Goal: Transaction & Acquisition: Purchase product/service

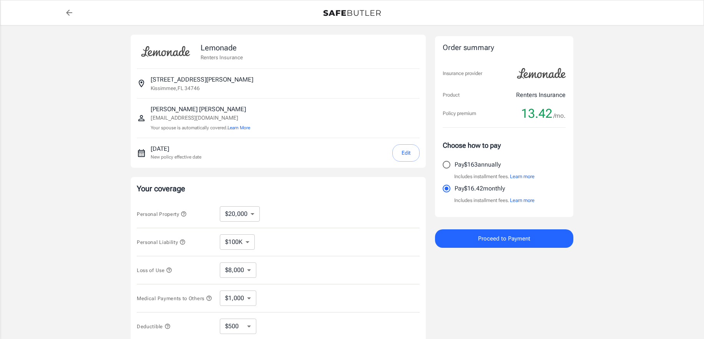
select select "20000"
select select "500"
click at [252, 213] on select "$10,000 $20,000 $30,000 $40,000 $50,000 $100K" at bounding box center [240, 213] width 40 height 15
select select "30000"
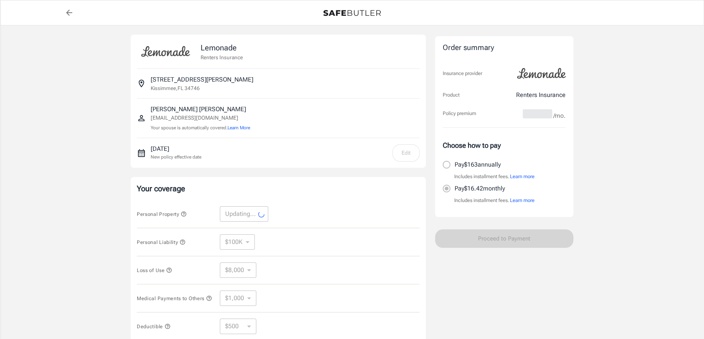
select select "30000"
select select "12000"
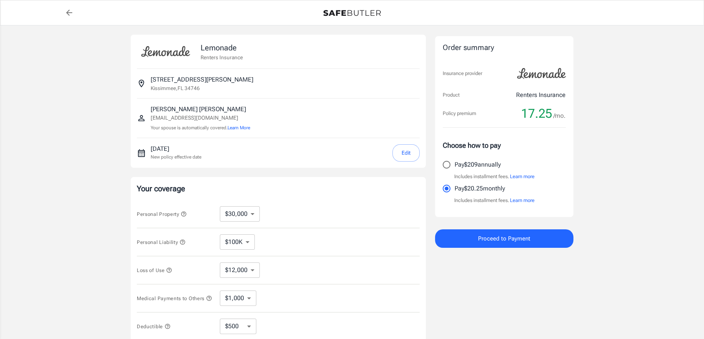
click at [251, 211] on select "$10,000 $20,000 $30,000 $40,000 $50,000 $100K" at bounding box center [240, 213] width 40 height 15
select select "40000"
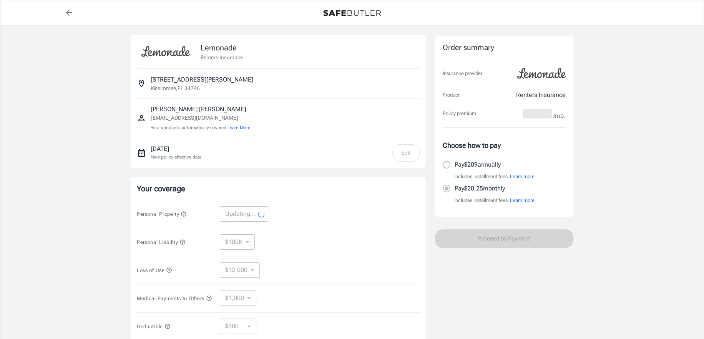
select select "40000"
select select "16000"
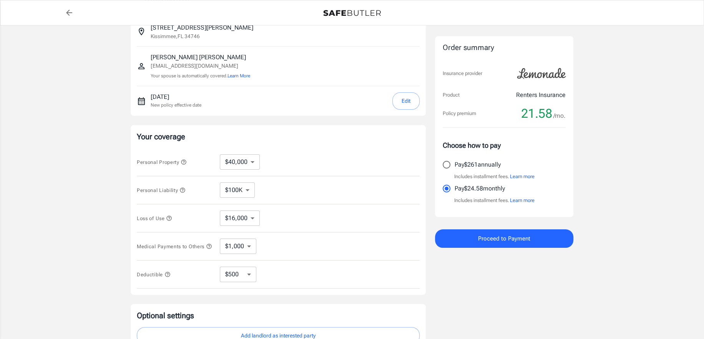
scroll to position [38, 0]
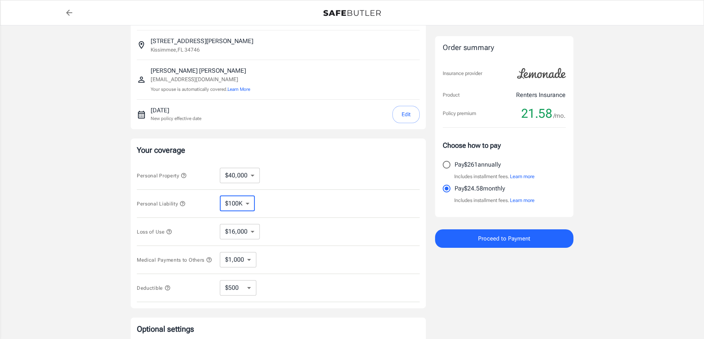
click at [250, 204] on select "$100K $200K $300K $400K $500K" at bounding box center [237, 203] width 35 height 15
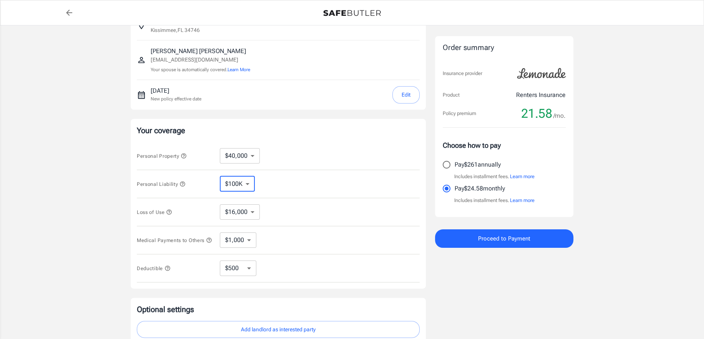
scroll to position [77, 0]
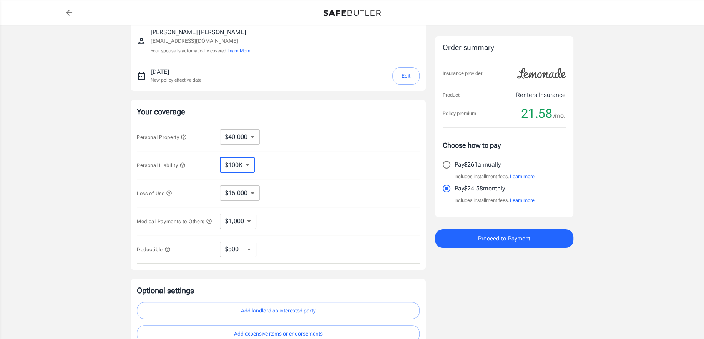
click at [169, 192] on icon "button" at bounding box center [169, 193] width 6 height 6
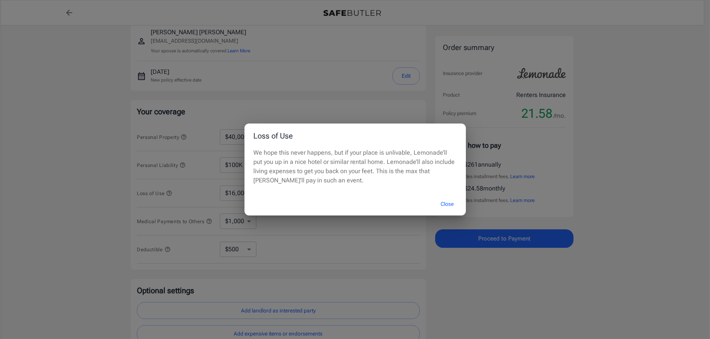
click at [451, 203] on button "Close" at bounding box center [447, 204] width 31 height 17
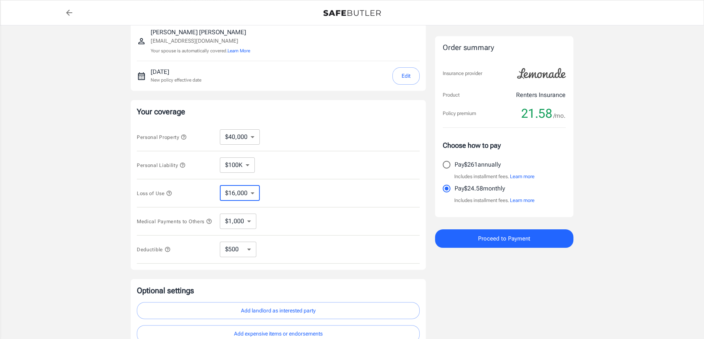
click at [254, 192] on select "$16,000" at bounding box center [240, 192] width 40 height 15
click at [250, 221] on select "$1,000 $2,000 $3,000 $4,000 $5,000" at bounding box center [238, 220] width 37 height 15
click at [249, 250] on select "$250 $500 $1,000" at bounding box center [238, 248] width 37 height 15
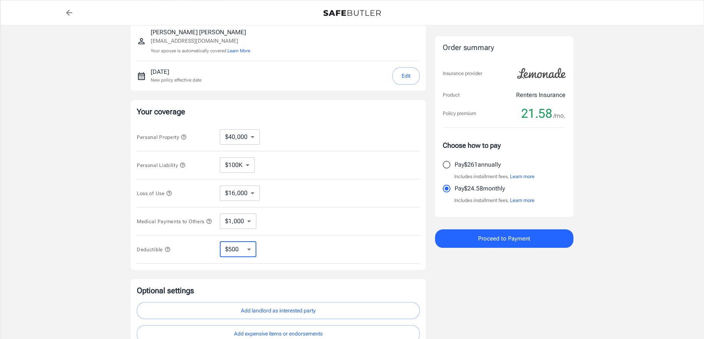
select select "250"
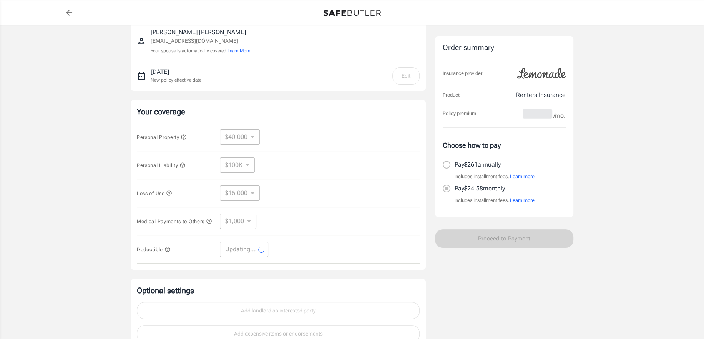
select select "250"
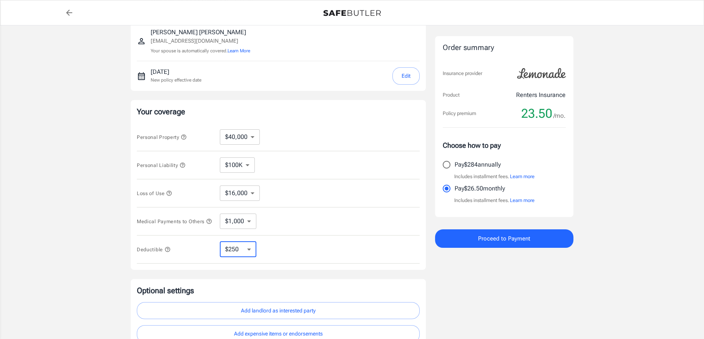
click at [252, 253] on select "$250 $500 $1,000" at bounding box center [238, 248] width 37 height 15
click at [335, 251] on div "Deductible $250 $500 $1,000 ​" at bounding box center [278, 249] width 283 height 28
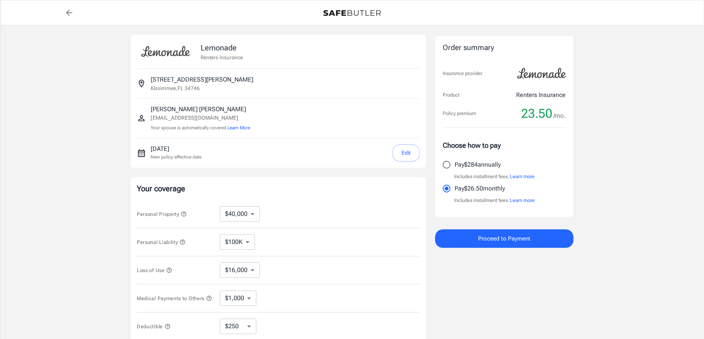
scroll to position [0, 0]
click at [255, 213] on select "$10,000 $20,000 $30,000 $40,000 $50,000 $100K" at bounding box center [240, 213] width 40 height 15
select select "100000"
click at [250, 278] on div "Loss of Use $16,000 ​" at bounding box center [278, 270] width 283 height 28
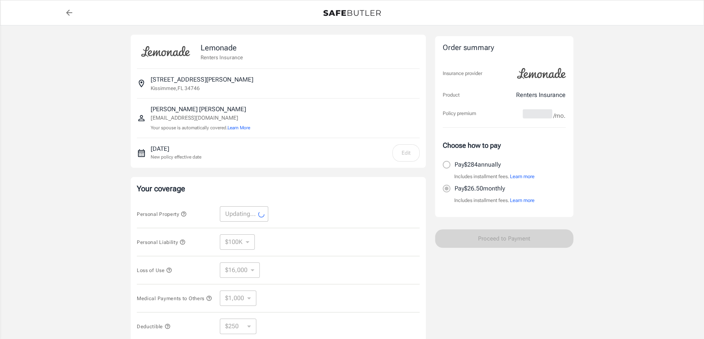
select select "100000"
select select "40000"
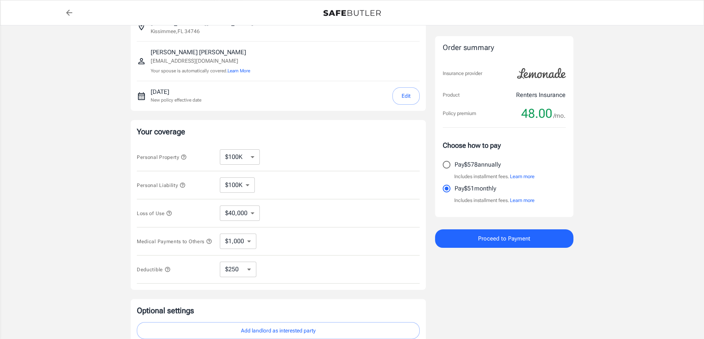
scroll to position [115, 0]
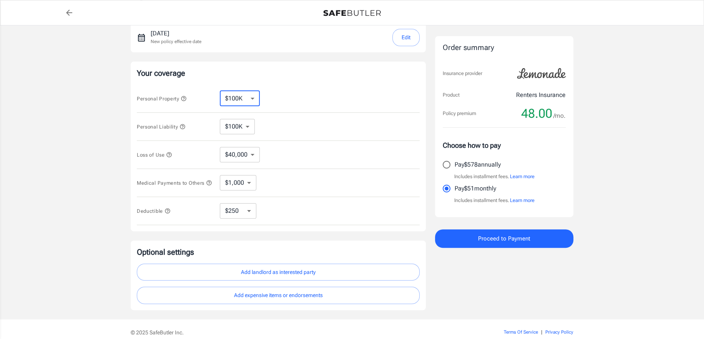
click at [253, 96] on select "$10,000 $20,000 $30,000 $40,000 $50,000 $100K" at bounding box center [240, 98] width 40 height 15
select select "50000"
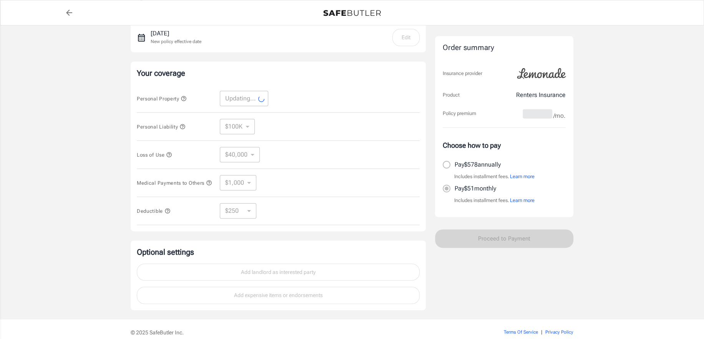
select select "50000"
select select "20000"
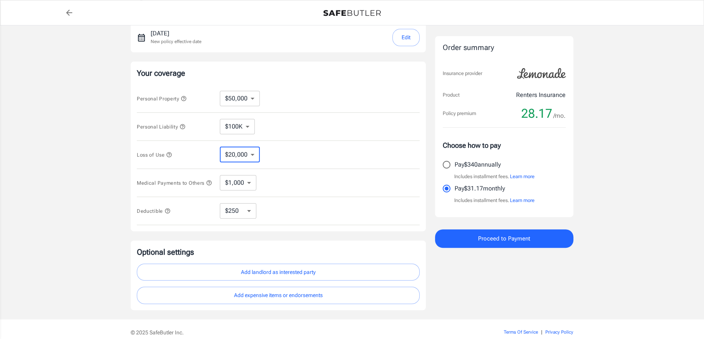
click at [254, 155] on select "$20,000" at bounding box center [240, 154] width 40 height 15
click at [249, 123] on select "$100K $200K $300K $400K $500K" at bounding box center [237, 126] width 35 height 15
click at [252, 97] on select "$10,000 $20,000 $30,000 $40,000 $50,000 $100K" at bounding box center [240, 98] width 40 height 15
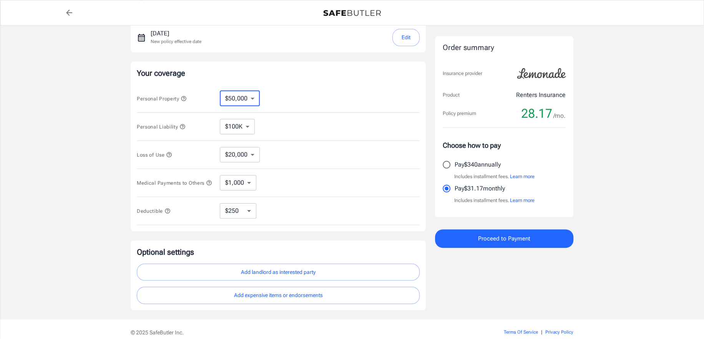
select select "100000"
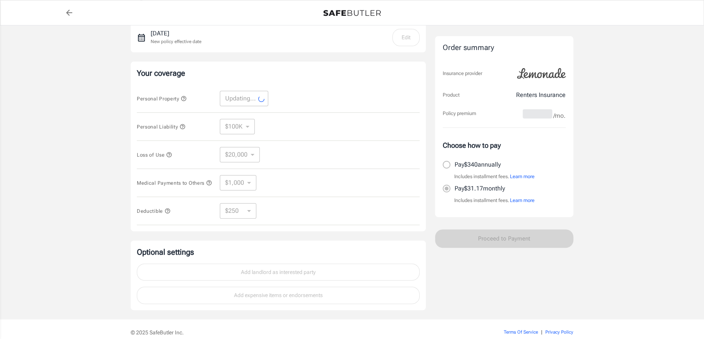
select select "100000"
select select "40000"
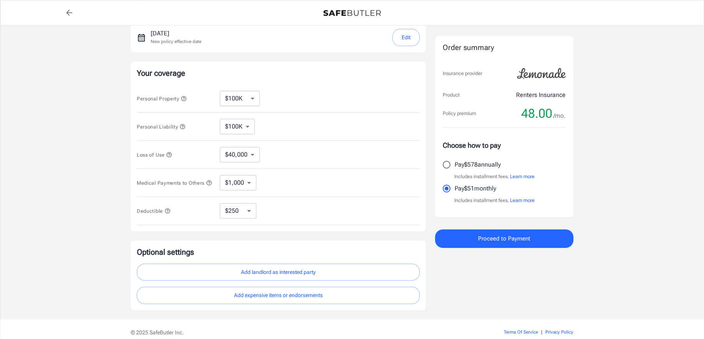
click at [255, 97] on select "$10,000 $20,000 $30,000 $40,000 $50,000 $100K" at bounding box center [240, 98] width 40 height 15
select select "50000"
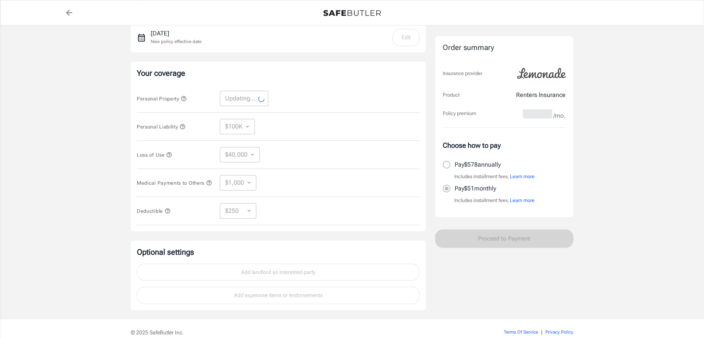
select select "50000"
select select "20000"
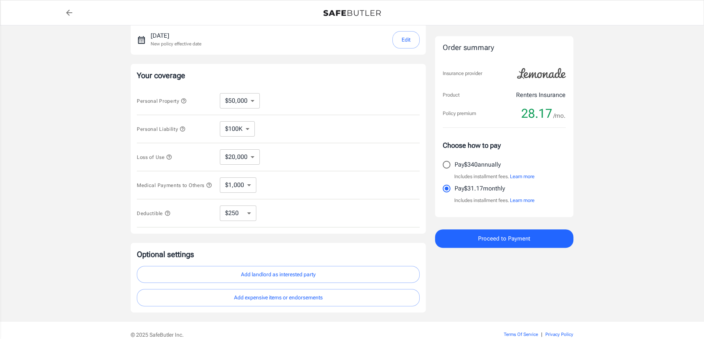
scroll to position [0, 0]
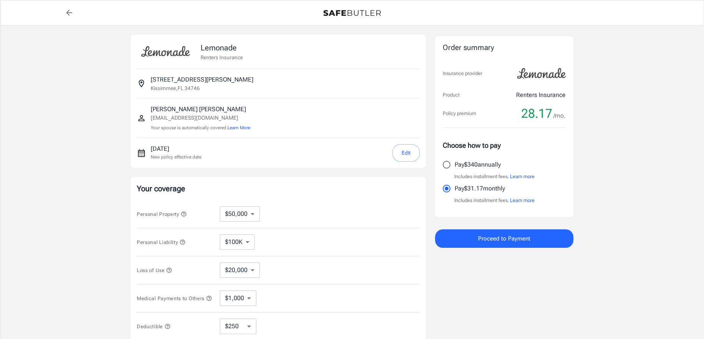
click at [645, 49] on div "Lemonade Renters Insurance [STREET_ADDRESS][PERSON_NAME] [PERSON_NAME] [EMAIL_A…" at bounding box center [352, 229] width 704 height 409
